Goal: Task Accomplishment & Management: Complete application form

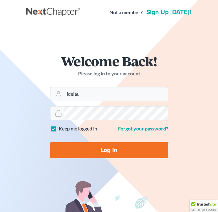
type input "[EMAIL_ADDRESS][DOMAIN_NAME]"
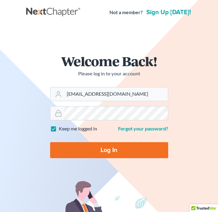
click at [50, 142] on input "Log In" at bounding box center [109, 150] width 118 height 16
type input "Thinking..."
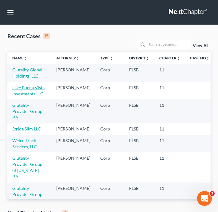
click at [33, 89] on link "Lake Buena Vista Investments LLC" at bounding box center [28, 90] width 32 height 11
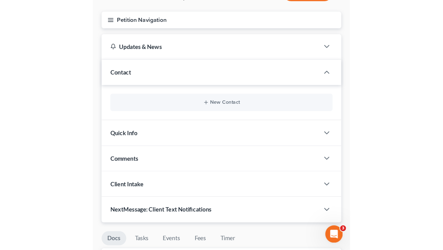
scroll to position [17, 0]
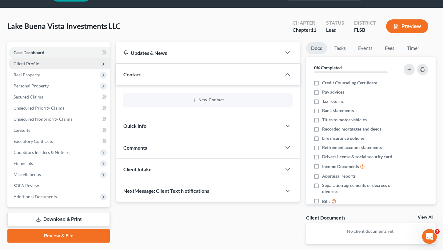
click at [49, 62] on span "Client Profile" at bounding box center [59, 63] width 101 height 11
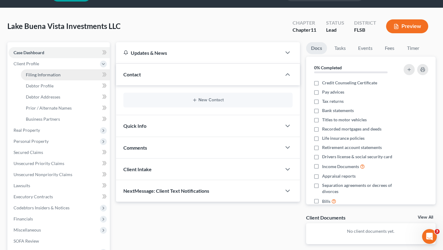
click at [46, 76] on span "Filing Information" at bounding box center [43, 74] width 35 height 5
select select "3"
select select "1"
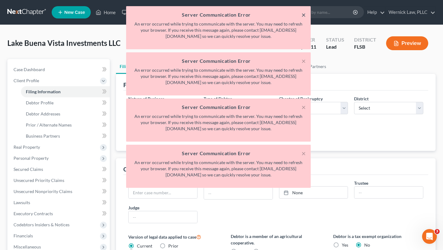
click at [218, 14] on button "×" at bounding box center [304, 14] width 4 height 7
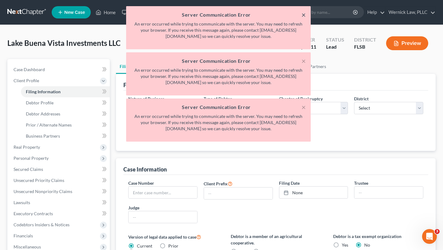
click at [218, 14] on button "×" at bounding box center [304, 14] width 4 height 7
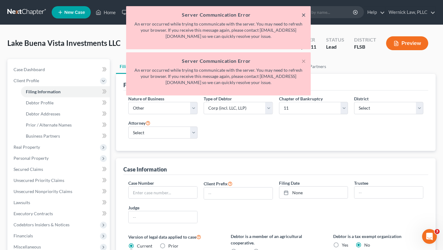
click at [218, 14] on button "×" at bounding box center [304, 14] width 4 height 7
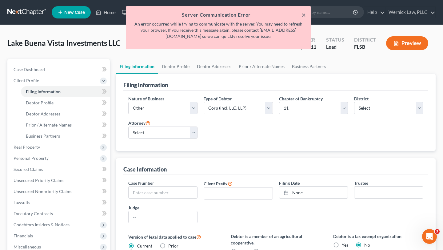
click at [218, 14] on button "×" at bounding box center [304, 14] width 4 height 7
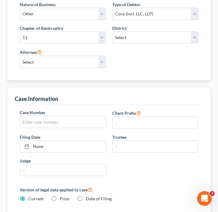
scroll to position [121, 0]
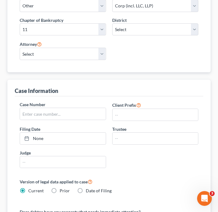
click at [108, 93] on div "Case Information" at bounding box center [109, 88] width 189 height 17
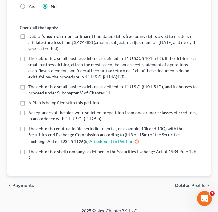
scroll to position [498, 0]
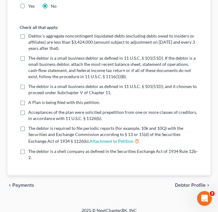
click at [189, 183] on span "Debtor Profile" at bounding box center [190, 185] width 31 height 5
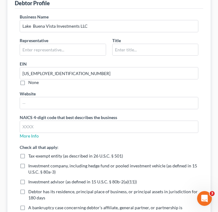
scroll to position [92, 0]
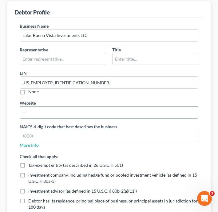
click at [37, 113] on input "text" at bounding box center [109, 113] width 178 height 12
paste input "https://www.buenavistainv.com/"
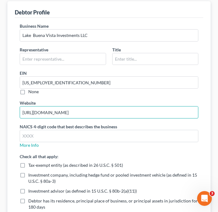
type input "https://www.buenavistainv.com/"
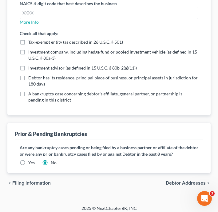
scroll to position [219, 0]
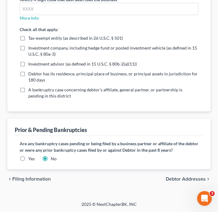
click at [28, 159] on label "Yes" at bounding box center [31, 159] width 6 height 6
click at [31, 159] on input "Yes" at bounding box center [33, 158] width 4 height 4
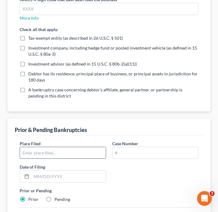
click at [33, 152] on input "text" at bounding box center [63, 153] width 86 height 12
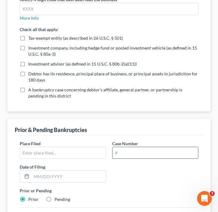
click at [126, 151] on input "text" at bounding box center [156, 153] width 86 height 12
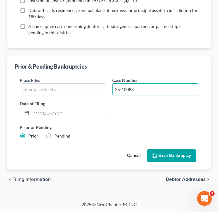
scroll to position [283, 0]
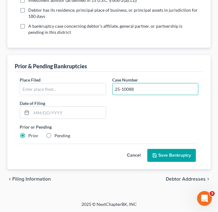
type input "25-10088"
click at [55, 136] on label "Pending" at bounding box center [63, 136] width 16 height 6
click at [57, 136] on input "Pending" at bounding box center [59, 135] width 4 height 4
radio input "true"
radio input "false"
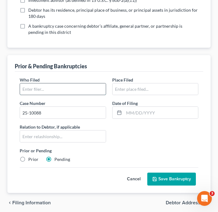
click at [42, 94] on input "text" at bounding box center [63, 89] width 86 height 12
type input "d"
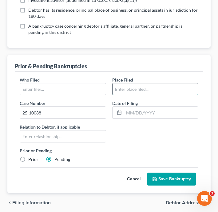
click at [130, 92] on input "text" at bounding box center [156, 89] width 86 height 12
type input "Southern District of Florida"
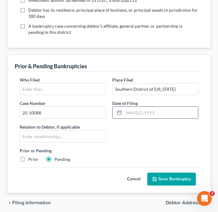
click at [128, 116] on input "text" at bounding box center [161, 113] width 75 height 12
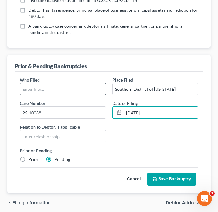
type input "01/06/2025"
click at [38, 91] on input "text" at bounding box center [63, 89] width 86 height 12
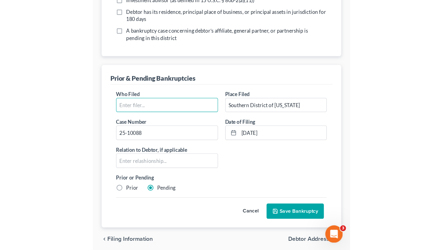
scroll to position [121, 0]
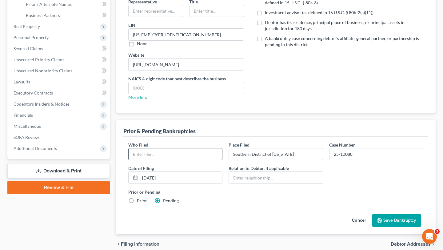
click at [155, 151] on input "text" at bounding box center [176, 154] width 94 height 12
type input "Aaron A. Wernick"
click at [218, 212] on button "Save Bankruptcy" at bounding box center [397, 220] width 49 height 13
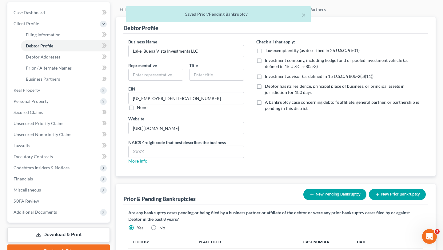
scroll to position [53, 0]
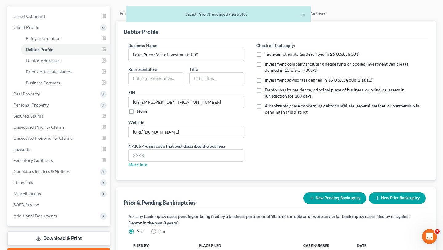
click at [218, 106] on label "A bankruptcy case concerning debtor’s affiliate, general partner, or partnershi…" at bounding box center [344, 109] width 159 height 12
click at [218, 106] on input "A bankruptcy case concerning debtor’s affiliate, general partner, or partnershi…" at bounding box center [270, 105] width 4 height 4
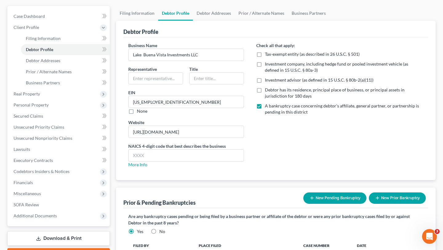
click at [218, 107] on label "A bankruptcy case concerning debtor’s affiliate, general partner, or partnershi…" at bounding box center [344, 109] width 159 height 12
click at [218, 107] on input "A bankruptcy case concerning debtor’s affiliate, general partner, or partnershi…" at bounding box center [270, 105] width 4 height 4
click at [218, 107] on label "A bankruptcy case concerning debtor’s affiliate, general partner, or partnershi…" at bounding box center [344, 109] width 159 height 12
click at [218, 107] on input "A bankruptcy case concerning debtor’s affiliate, general partner, or partnershi…" at bounding box center [270, 105] width 4 height 4
checkbox input "true"
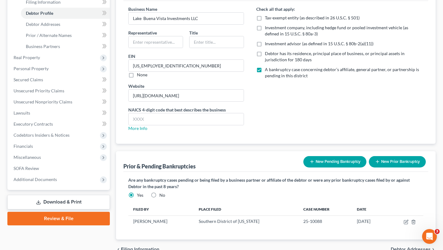
scroll to position [122, 0]
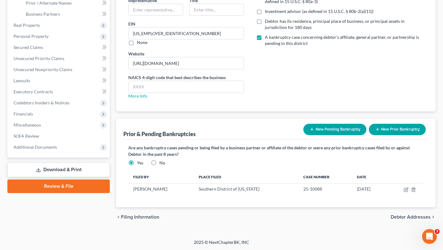
click at [218, 212] on span "Debtor Addresses" at bounding box center [411, 217] width 40 height 5
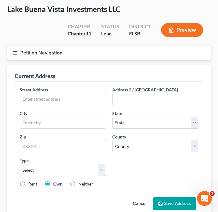
scroll to position [39, 0]
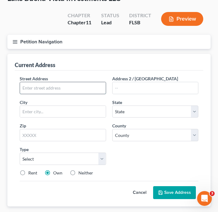
click at [67, 88] on input "text" at bounding box center [63, 88] width 86 height 12
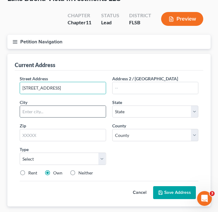
click at [36, 112] on input "text" at bounding box center [63, 112] width 86 height 12
click at [62, 91] on input "15951 SW 41st St" at bounding box center [63, 88] width 86 height 12
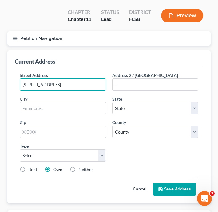
scroll to position [34, 0]
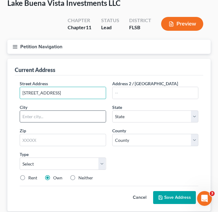
type input "15951 SW 41st St, Suite 800"
click at [36, 113] on input "text" at bounding box center [63, 117] width 86 height 12
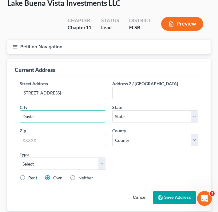
type input "Davie"
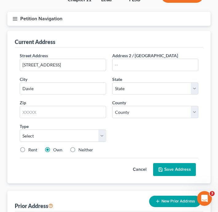
scroll to position [67, 0]
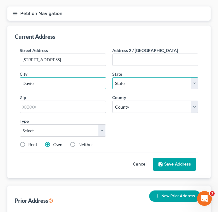
click at [135, 85] on select "State AL AK AR AZ CA CO CT DE DC FL GA GU HI ID IL IN IA KS KY LA ME MD MA MI M…" at bounding box center [155, 83] width 87 height 12
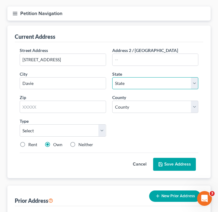
select select "9"
click at [112, 77] on select "State AL AK AR AZ CA CO CT DE DC FL GA GU HI ID IL IN IA KS KY LA ME MD MA MI M…" at bounding box center [155, 83] width 87 height 12
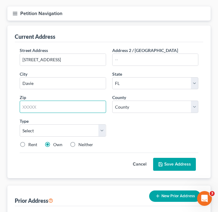
click at [74, 108] on input "text" at bounding box center [63, 107] width 87 height 12
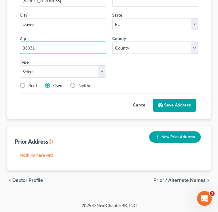
scroll to position [127, 0]
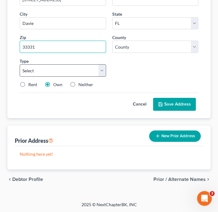
type input "33331"
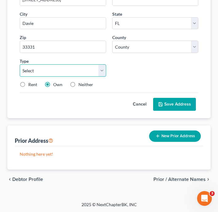
click at [101, 71] on select "Select Business Mailing Location of Assets" at bounding box center [63, 70] width 87 height 12
type input "Fort Lauderdale"
select select "0"
click at [20, 64] on select "Select Business Mailing Location of Assets" at bounding box center [63, 70] width 87 height 12
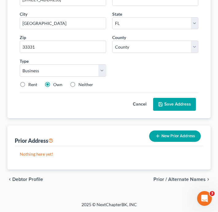
click at [167, 103] on button "Save Address" at bounding box center [174, 104] width 43 height 13
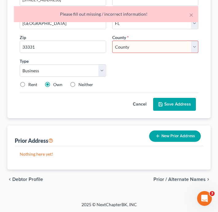
click at [147, 48] on select "County Alachua County Baker County Bay County Bradford County Brevard County Br…" at bounding box center [155, 47] width 87 height 12
select select "5"
click at [112, 41] on select "County Alachua County Baker County Bay County Bradford County Brevard County Br…" at bounding box center [155, 47] width 87 height 12
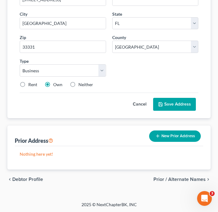
click at [180, 104] on button "Save Address" at bounding box center [174, 104] width 43 height 13
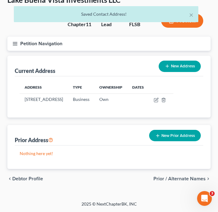
scroll to position [43, 0]
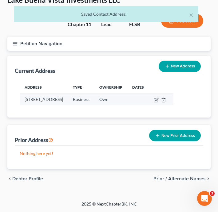
click at [166, 102] on icon "button" at bounding box center [163, 100] width 5 height 5
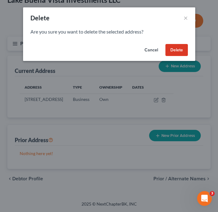
click at [152, 55] on button "Cancel" at bounding box center [151, 50] width 23 height 12
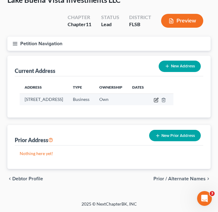
click at [159, 98] on icon "button" at bounding box center [156, 100] width 5 height 5
select select "9"
select select "5"
select select "0"
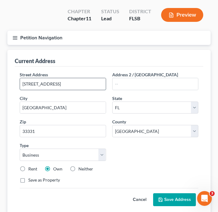
click at [59, 85] on input "15951 SW 41st St, Suite 800" at bounding box center [63, 84] width 86 height 12
type input "15951 SW 41st St, Suite 800"
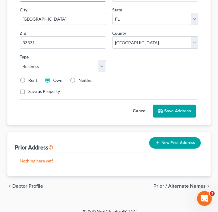
scroll to position [139, 0]
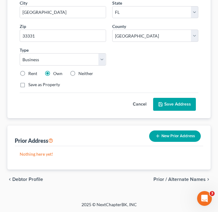
click at [175, 101] on button "Save Address" at bounding box center [174, 104] width 43 height 13
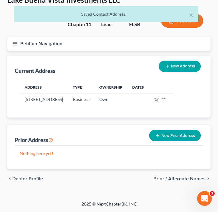
scroll to position [43, 0]
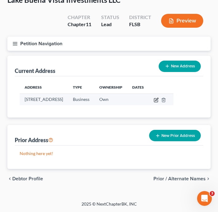
click at [158, 98] on icon "button" at bounding box center [157, 99] width 3 height 3
select select "9"
select select "5"
select select "0"
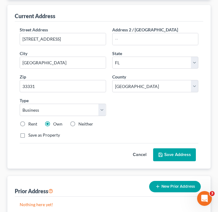
scroll to position [139, 0]
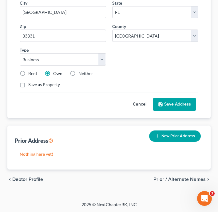
click at [189, 180] on span "Prior / Alternate Names" at bounding box center [180, 179] width 52 height 5
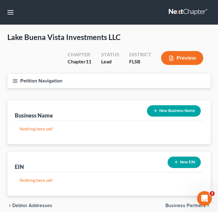
scroll to position [26, 0]
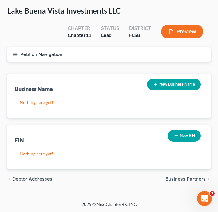
click at [189, 136] on button "New EIN" at bounding box center [184, 135] width 33 height 11
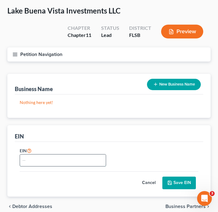
click at [70, 162] on input "text" at bounding box center [63, 161] width 86 height 12
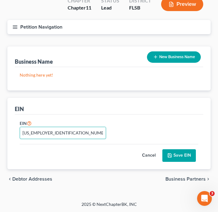
type input "47-1717941"
click at [181, 156] on button "Save EIN" at bounding box center [180, 155] width 34 height 13
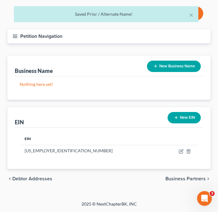
scroll to position [44, 0]
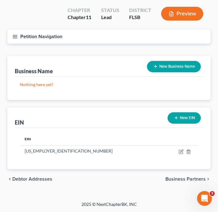
click at [187, 178] on span "Business Partners" at bounding box center [186, 179] width 40 height 5
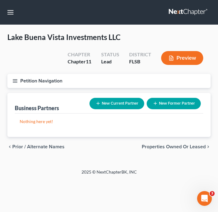
click at [176, 145] on span "Properties Owned or Leased" at bounding box center [174, 146] width 64 height 5
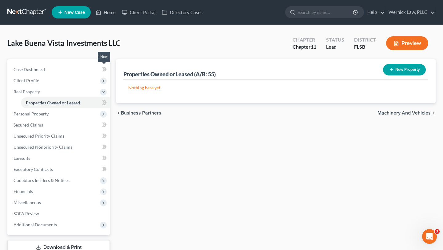
click at [108, 68] on span at bounding box center [104, 70] width 11 height 9
click at [103, 69] on icon at bounding box center [104, 70] width 5 height 8
click at [59, 116] on span "Personal Property" at bounding box center [59, 113] width 101 height 11
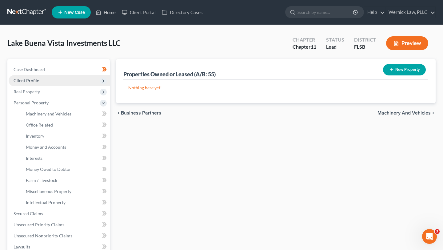
click at [103, 80] on icon at bounding box center [103, 81] width 5 height 5
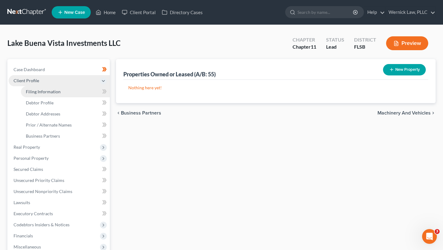
click at [62, 93] on link "Filing Information" at bounding box center [65, 91] width 89 height 11
select select "3"
select select "1"
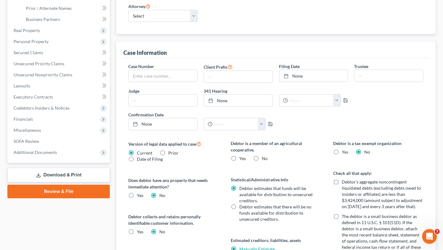
scroll to position [119, 0]
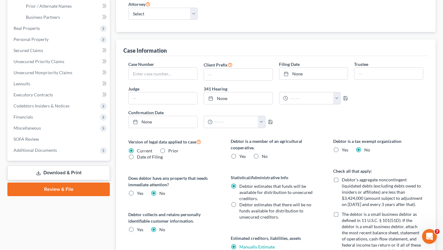
click at [218, 155] on label "No" at bounding box center [265, 156] width 6 height 6
click at [218, 155] on input "No" at bounding box center [267, 155] width 4 height 4
radio input "true"
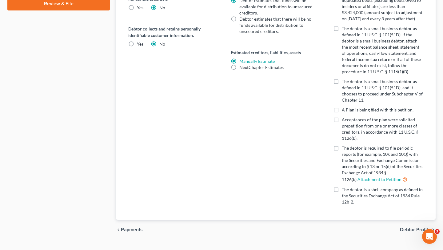
scroll to position [317, 0]
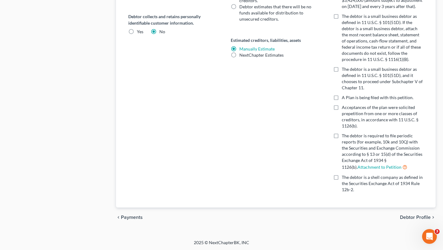
click at [218, 212] on span "Debtor Profile" at bounding box center [415, 217] width 31 height 5
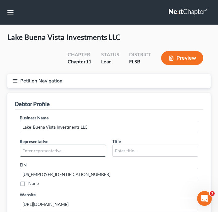
click at [66, 151] on input "text" at bounding box center [63, 151] width 86 height 12
type input "Jack Flechner"
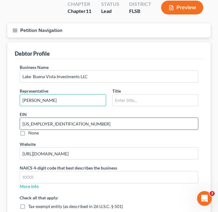
scroll to position [51, 0]
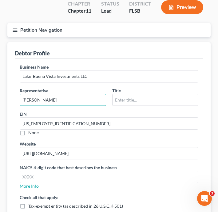
click at [15, 31] on icon "button" at bounding box center [15, 30] width 6 height 6
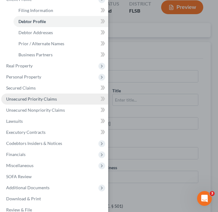
scroll to position [30, 0]
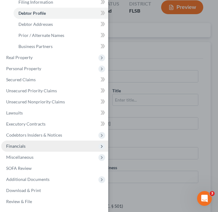
click at [71, 147] on span "Financials" at bounding box center [54, 146] width 107 height 11
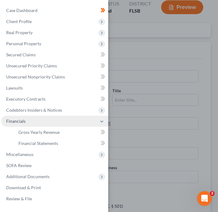
scroll to position [0, 0]
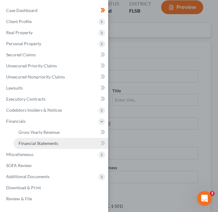
click at [57, 140] on link "Financial Statements" at bounding box center [61, 143] width 95 height 11
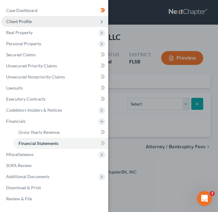
click at [39, 22] on span "Client Profile" at bounding box center [54, 21] width 107 height 11
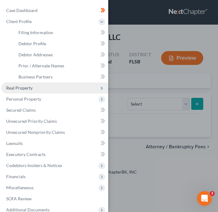
click at [32, 91] on span "Real Property" at bounding box center [54, 88] width 107 height 11
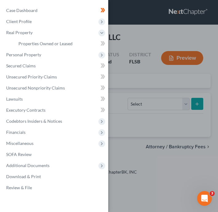
click at [145, 80] on div "Case Dashboard Payments Invoices Payments Payments Credit Report Client Profile" at bounding box center [109, 106] width 218 height 212
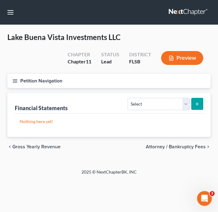
click at [196, 100] on button "submit" at bounding box center [198, 104] width 12 height 12
click at [200, 107] on button "submit" at bounding box center [198, 104] width 12 height 12
click at [200, 106] on button "submit" at bounding box center [198, 104] width 12 height 12
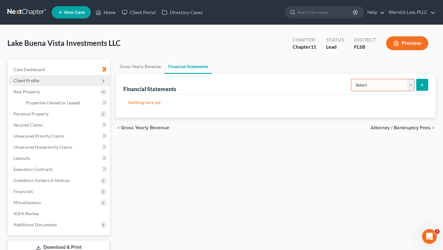
click at [218, 85] on icon "submit" at bounding box center [422, 85] width 5 height 5
click at [218, 130] on div "chevron_left Gross Yearly Revenue Attorney / Bankruptcy Fees chevron_right" at bounding box center [276, 128] width 320 height 20
click at [218, 85] on select "Select Auditor Bookkeeper Creditor Pension Contribution Records Keeper Tax Cons…" at bounding box center [383, 85] width 64 height 12
click at [103, 92] on polyline at bounding box center [103, 91] width 2 height 1
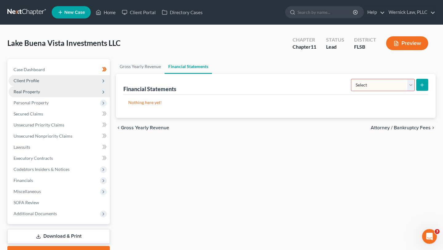
click at [106, 81] on icon at bounding box center [103, 81] width 7 height 7
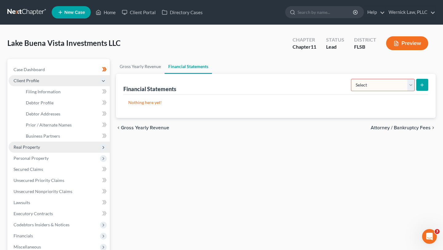
click at [104, 148] on icon at bounding box center [103, 147] width 5 height 5
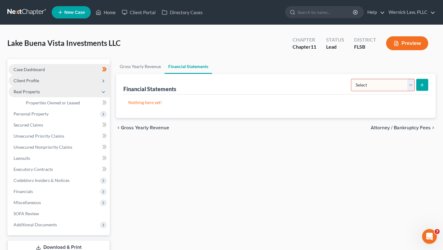
click at [48, 70] on link "Case Dashboard" at bounding box center [59, 69] width 101 height 11
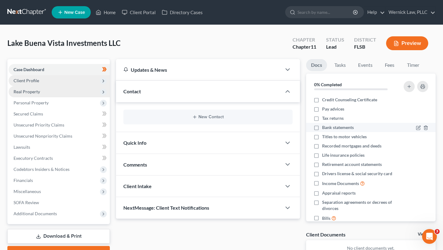
click at [218, 127] on span "Bank statements" at bounding box center [338, 127] width 32 height 6
click at [218, 127] on input "Bank statements" at bounding box center [327, 126] width 4 height 4
checkbox input "true"
click at [218, 127] on icon "button" at bounding box center [419, 127] width 3 height 3
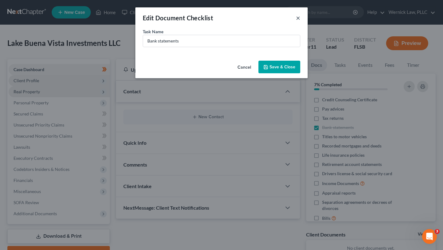
click at [218, 18] on button "×" at bounding box center [298, 17] width 4 height 7
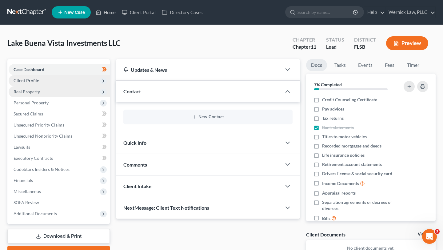
click at [102, 80] on icon at bounding box center [103, 81] width 5 height 5
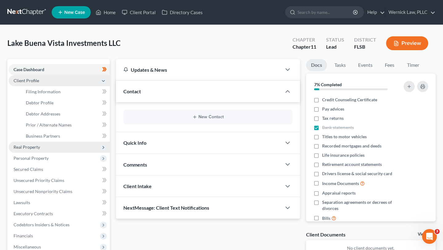
click at [101, 147] on icon at bounding box center [103, 147] width 5 height 5
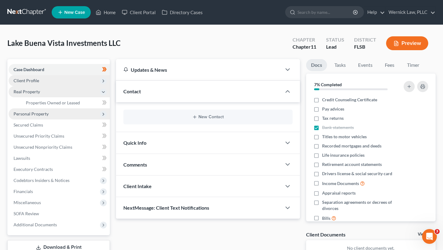
click at [103, 115] on icon at bounding box center [103, 114] width 5 height 5
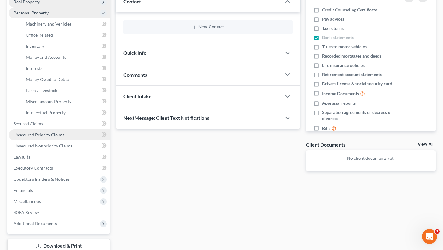
scroll to position [94, 0]
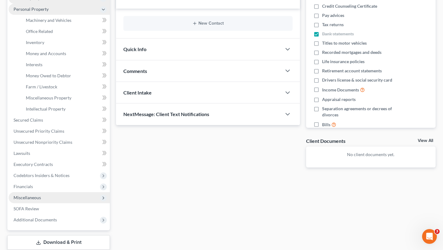
click at [103, 197] on icon at bounding box center [103, 198] width 5 height 5
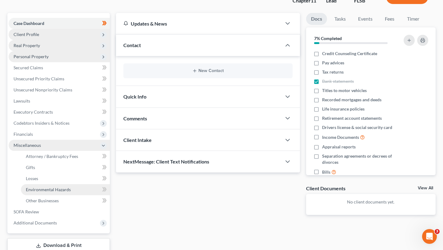
scroll to position [39, 0]
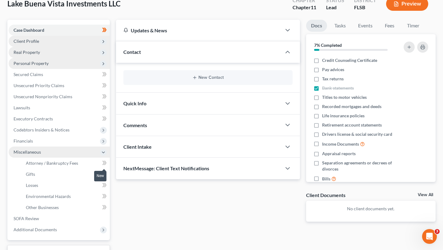
click at [100, 161] on span at bounding box center [104, 163] width 11 height 9
click at [103, 163] on icon at bounding box center [104, 163] width 5 height 8
click at [77, 161] on span "Attorney / Bankruptcy Fees" at bounding box center [52, 162] width 52 height 5
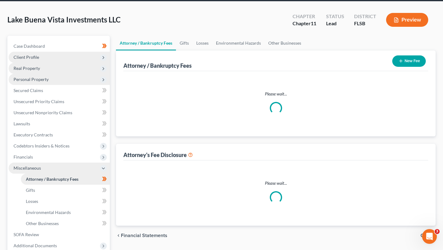
scroll to position [2, 0]
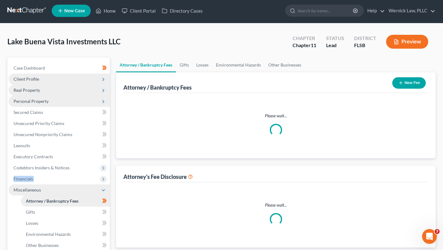
click at [77, 161] on ul "Case Dashboard Payments Invoices Payments Payments Credit Report Client Profile" at bounding box center [59, 168] width 101 height 211
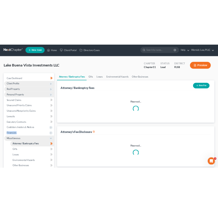
scroll to position [0, 0]
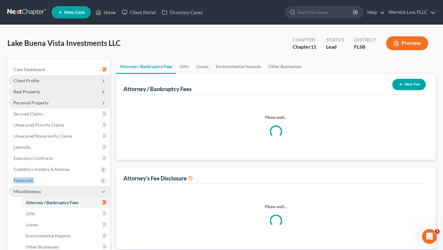
click at [218, 87] on button "New Fee" at bounding box center [410, 84] width 34 height 11
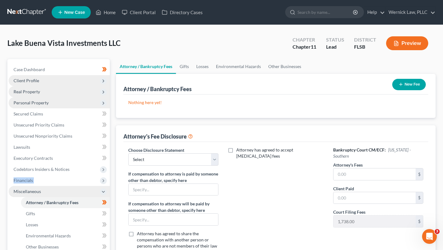
click at [218, 83] on button "New Fee" at bounding box center [410, 84] width 34 height 11
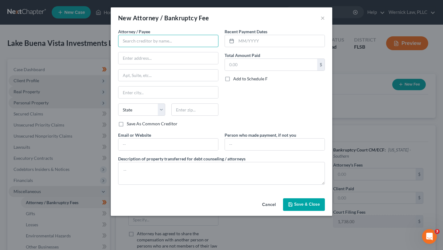
click at [158, 39] on input "text" at bounding box center [168, 41] width 100 height 12
type input "A"
click at [218, 62] on input "text" at bounding box center [271, 65] width 92 height 12
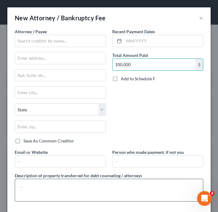
type input "100,000"
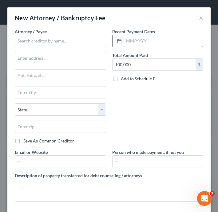
click at [153, 42] on input "text" at bounding box center [163, 41] width 79 height 12
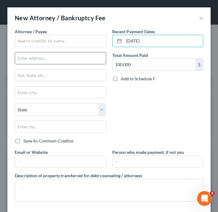
type input "09/30/2025"
click at [67, 59] on input "text" at bounding box center [60, 58] width 91 height 12
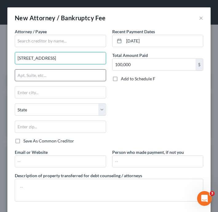
type input "2255 Glades Rd"
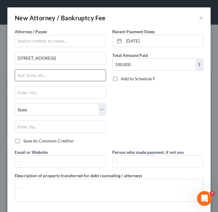
click at [36, 77] on input "text" at bounding box center [60, 76] width 91 height 12
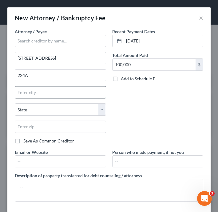
click at [32, 95] on input "text" at bounding box center [60, 93] width 91 height 12
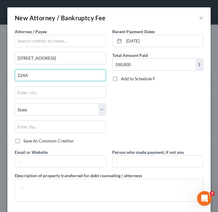
drag, startPoint x: 23, startPoint y: 79, endPoint x: 14, endPoint y: 77, distance: 9.1
click at [13, 77] on div "Attorney / Payee * 2255 Glades Rd 224A State AL AK AR AZ CA CO CT DE DC FL GA G…" at bounding box center [61, 88] width 98 height 121
type input "324A"
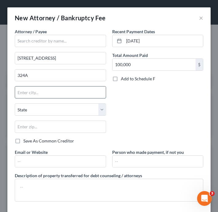
click at [33, 94] on input "text" at bounding box center [60, 93] width 91 height 12
type input "Boca Raton"
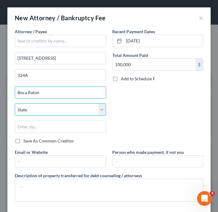
click at [37, 110] on select "State AL AK AR AZ CA CO CT DE DC FL GA GU HI ID IL IN IA KS KY LA ME MD MA MI M…" at bounding box center [60, 109] width 91 height 12
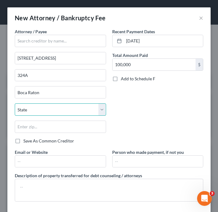
select select "9"
click at [15, 103] on select "State AL AK AR AZ CA CO CT DE DC FL GA GU HI ID IL IN IA KS KY LA ME MD MA MI M…" at bounding box center [60, 109] width 91 height 12
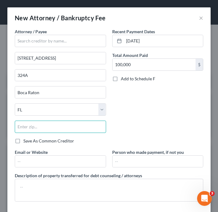
click at [58, 126] on input "text" at bounding box center [60, 127] width 91 height 12
type input "33431"
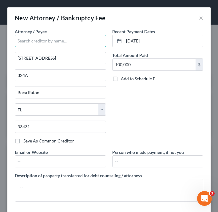
click at [55, 44] on input "text" at bounding box center [60, 41] width 91 height 12
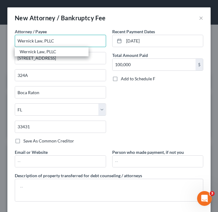
scroll to position [28, 0]
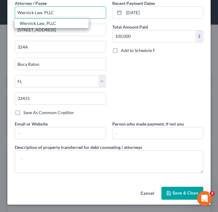
type input "Wernick Law, PLLC"
click at [176, 194] on span "Save & Close" at bounding box center [186, 193] width 26 height 5
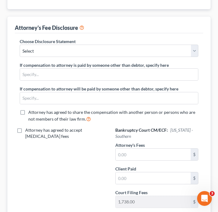
scroll to position [146, 0]
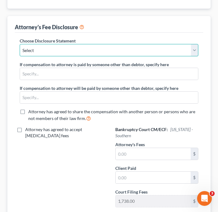
click at [194, 49] on select "Select Florida - Middle - Chapter 7 Florida - Southern - Chapter 7 Florida - Mi…" at bounding box center [109, 50] width 179 height 12
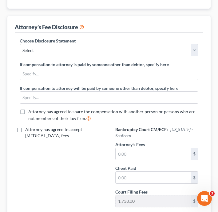
click at [83, 26] on icon at bounding box center [81, 27] width 5 height 6
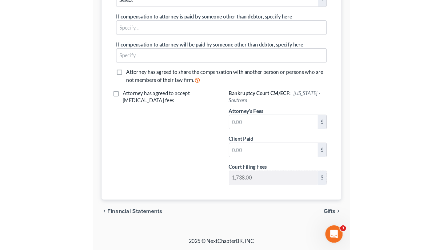
scroll to position [61, 0]
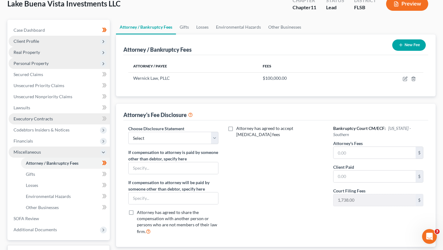
click at [48, 119] on span "Executory Contracts" at bounding box center [33, 118] width 39 height 5
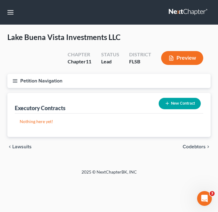
click at [173, 103] on button "New Contract" at bounding box center [180, 103] width 42 height 11
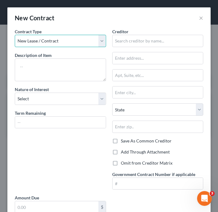
click at [103, 38] on select "New Lease / Contract New Timeshare" at bounding box center [60, 41] width 91 height 12
click at [15, 35] on select "New Lease / Contract New Timeshare" at bounding box center [60, 41] width 91 height 12
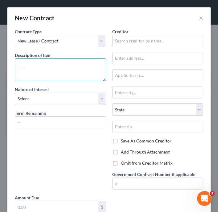
click at [53, 68] on textarea at bounding box center [60, 70] width 91 height 23
type textarea "H"
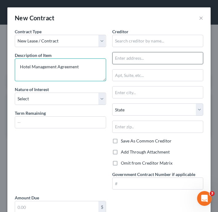
type textarea "Hotel Management Agreement"
click at [144, 59] on input "text" at bounding box center [158, 58] width 91 height 12
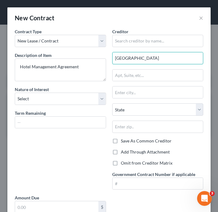
type input "12359 Winter Garden"
click at [139, 92] on input "text" at bounding box center [158, 93] width 91 height 12
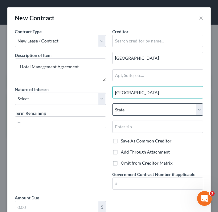
type input "Lake Buena Vista"
click at [135, 108] on select "State AL AK AR AZ CA CO CT DE DC FL GA GU HI ID IL IN IA KS KY LA ME MD MA MI M…" at bounding box center [157, 109] width 91 height 12
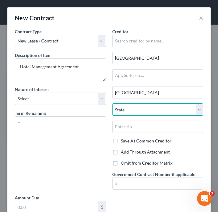
select select "9"
click at [112, 103] on select "State AL AK AR AZ CA CO CT DE DC FL GA GU HI ID IL IN IA KS KY LA ME MD MA MI M…" at bounding box center [157, 109] width 91 height 12
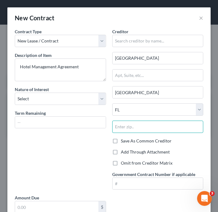
click at [128, 127] on input "text" at bounding box center [157, 127] width 91 height 12
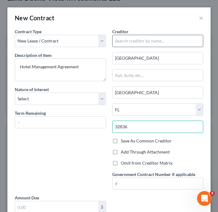
type input "32836"
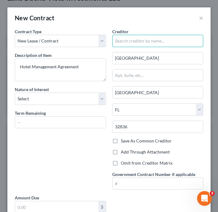
type input "Orlando"
click at [160, 45] on input "text" at bounding box center [157, 41] width 91 height 12
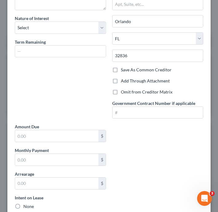
scroll to position [77, 0]
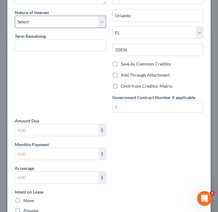
type input "CSFL Associates LLC"
click at [103, 22] on select "Select Purchaser Agent Lessor Lessee" at bounding box center [60, 22] width 91 height 12
select select "0"
click at [15, 16] on select "Select Purchaser Agent Lessor Lessee" at bounding box center [60, 22] width 91 height 12
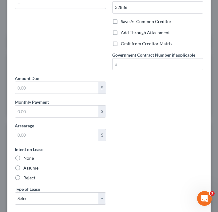
scroll to position [156, 0]
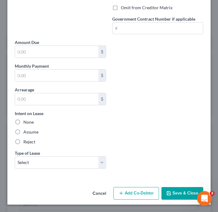
click at [23, 121] on label "None" at bounding box center [28, 122] width 10 height 6
click at [26, 121] on input "None" at bounding box center [28, 121] width 4 height 4
radio input "true"
click at [173, 196] on button "Save & Close" at bounding box center [183, 193] width 42 height 13
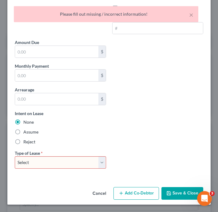
click at [94, 164] on select "Select Real Estate Car Other" at bounding box center [60, 162] width 91 height 12
click at [15, 156] on select "Select Real Estate Car Other" at bounding box center [60, 162] width 91 height 12
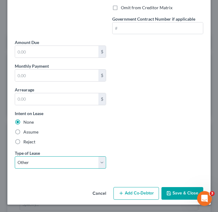
click at [101, 160] on select "Select Real Estate Car Other" at bounding box center [60, 162] width 91 height 12
click at [15, 156] on select "Select Real Estate Car Other" at bounding box center [60, 162] width 91 height 12
click at [101, 159] on select "Select Real Estate Car Other" at bounding box center [60, 162] width 91 height 12
select select "0"
click at [15, 156] on select "Select Real Estate Car Other" at bounding box center [60, 162] width 91 height 12
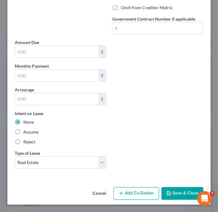
click at [178, 196] on button "Save & Close" at bounding box center [183, 193] width 42 height 13
